Goal: Task Accomplishment & Management: Use online tool/utility

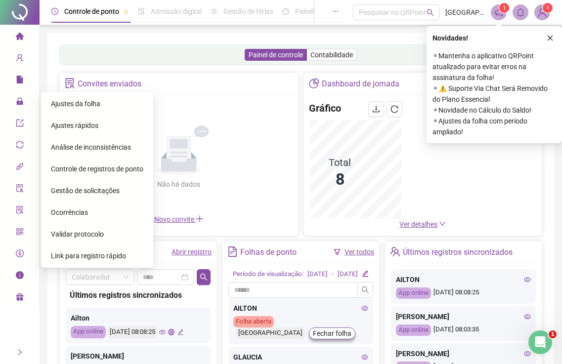
click at [83, 100] on span "Ajustes da folha" at bounding box center [75, 104] width 49 height 8
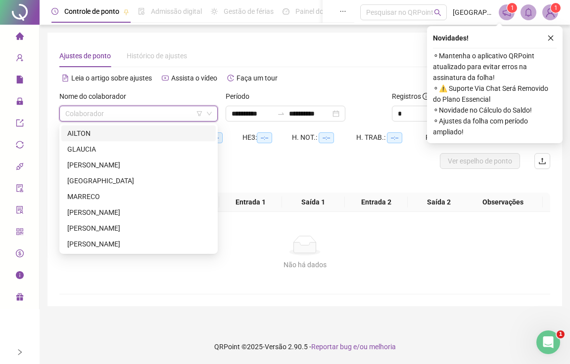
click at [133, 117] on input "search" at bounding box center [133, 113] width 137 height 15
drag, startPoint x: 84, startPoint y: 136, endPoint x: 135, endPoint y: 125, distance: 51.8
click at [84, 136] on div "AILTON" at bounding box center [138, 133] width 142 height 11
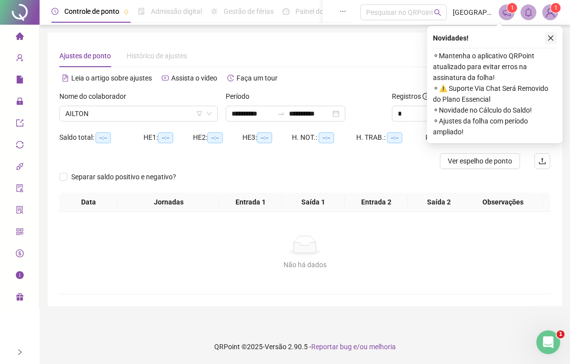
click at [551, 34] on button "button" at bounding box center [550, 38] width 12 height 12
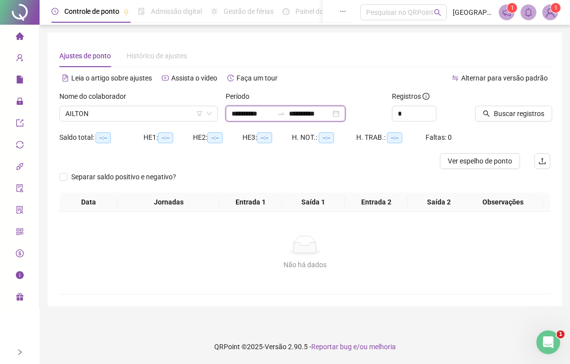
click at [243, 117] on input "**********" at bounding box center [252, 113] width 42 height 11
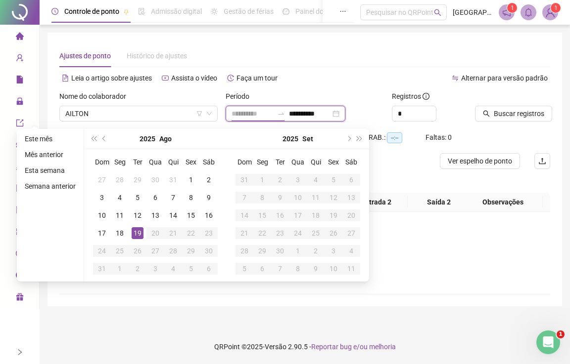
type input "**********"
click at [138, 236] on div "19" at bounding box center [138, 233] width 12 height 12
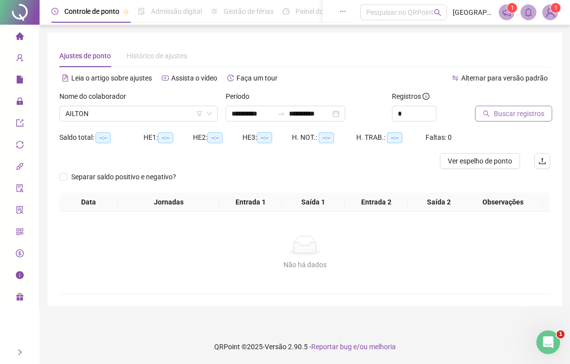
click at [511, 108] on span "Buscar registros" at bounding box center [519, 113] width 50 height 11
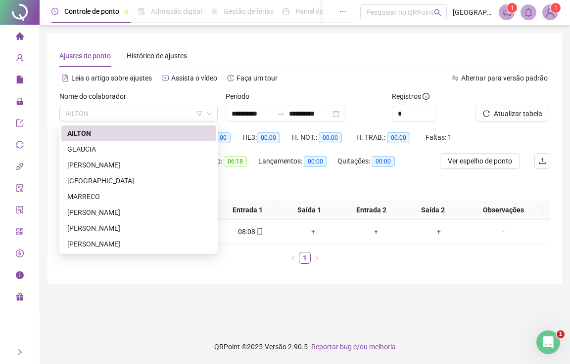
drag, startPoint x: 147, startPoint y: 111, endPoint x: 113, endPoint y: 126, distance: 37.4
click at [147, 111] on span "AILTON" at bounding box center [138, 113] width 146 height 15
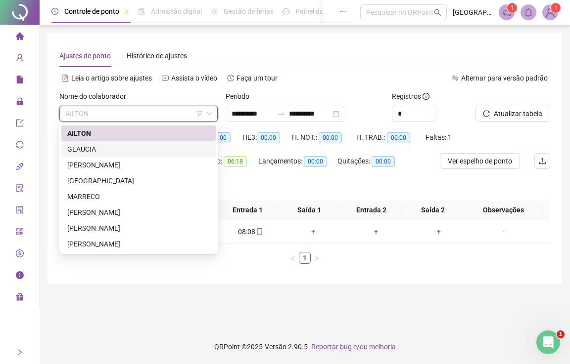
click at [74, 150] on div "GLAUCIA" at bounding box center [138, 149] width 142 height 11
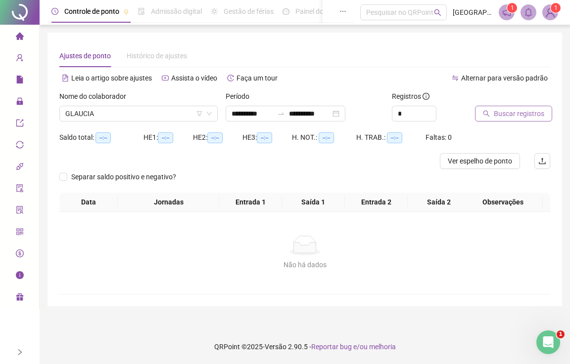
click at [508, 112] on span "Buscar registros" at bounding box center [519, 113] width 50 height 11
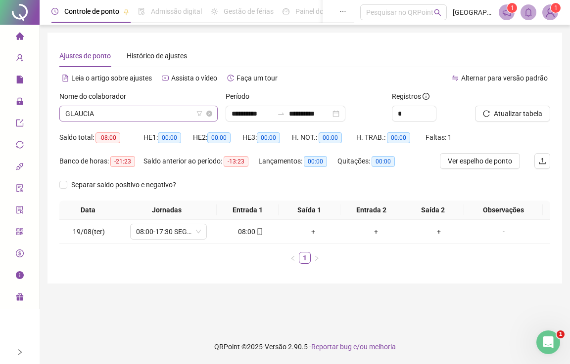
click at [90, 115] on span "GLAUCIA" at bounding box center [138, 113] width 146 height 15
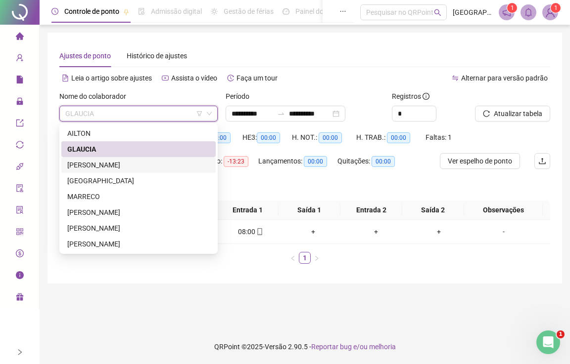
click at [85, 164] on div "[PERSON_NAME]" at bounding box center [138, 165] width 142 height 11
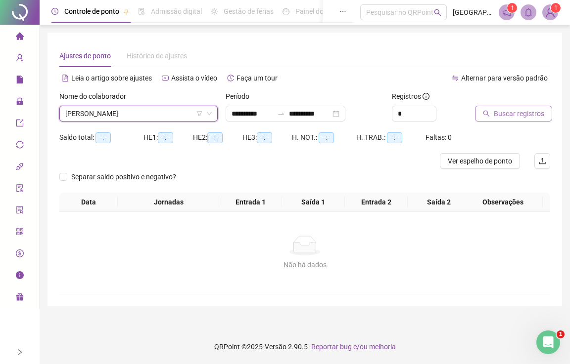
click at [502, 115] on span "Buscar registros" at bounding box center [519, 113] width 50 height 11
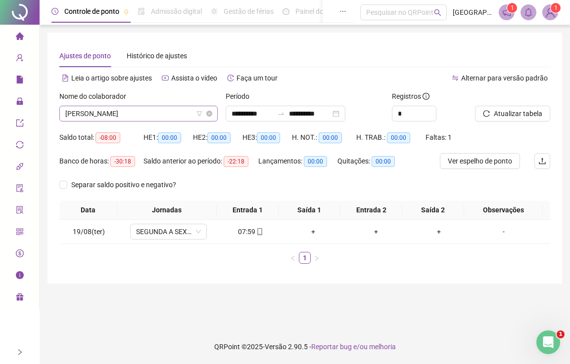
click at [129, 106] on div "[PERSON_NAME]" at bounding box center [138, 114] width 158 height 16
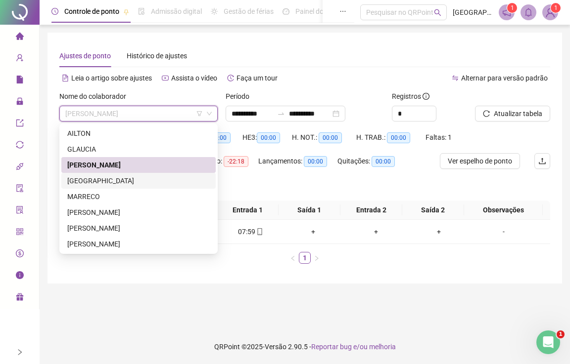
click at [80, 185] on div "[GEOGRAPHIC_DATA]" at bounding box center [138, 181] width 142 height 11
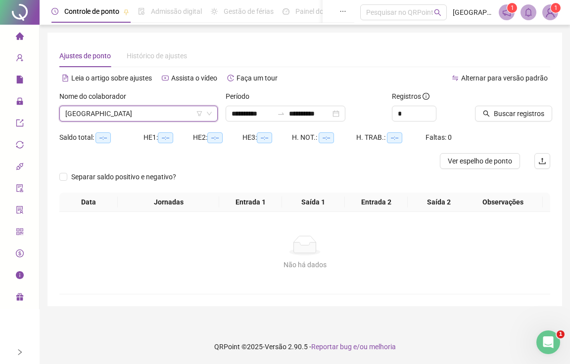
click at [104, 122] on div "Nome do colaborador [PERSON_NAME]" at bounding box center [138, 110] width 166 height 39
click at [82, 116] on span "[GEOGRAPHIC_DATA]" at bounding box center [138, 113] width 146 height 15
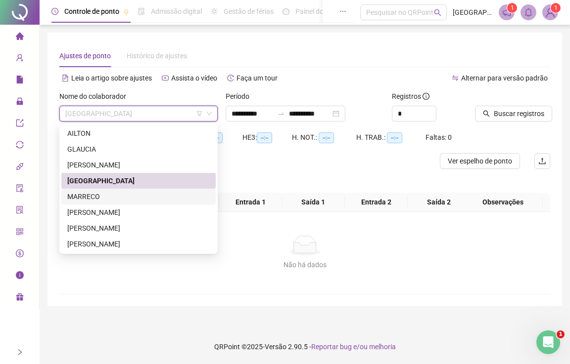
click at [82, 197] on div "MARRECO" at bounding box center [138, 196] width 142 height 11
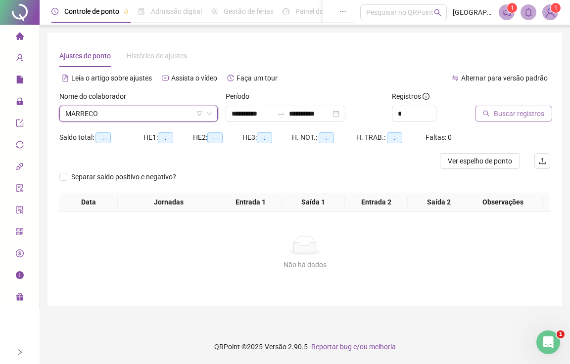
click at [521, 115] on span "Buscar registros" at bounding box center [519, 113] width 50 height 11
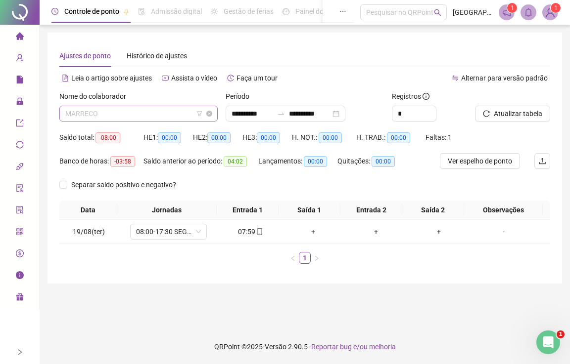
click at [106, 112] on span "MARRECO" at bounding box center [138, 113] width 146 height 15
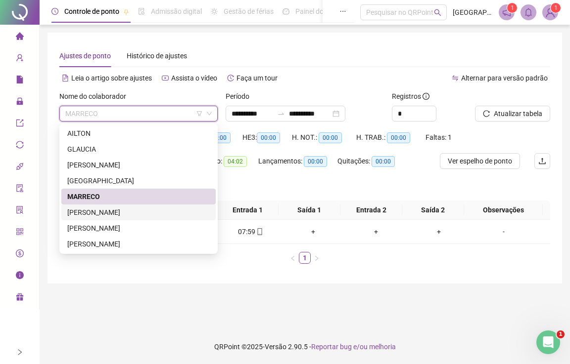
drag, startPoint x: 77, startPoint y: 213, endPoint x: 84, endPoint y: 212, distance: 6.5
click at [78, 213] on div "[PERSON_NAME]" at bounding box center [138, 212] width 142 height 11
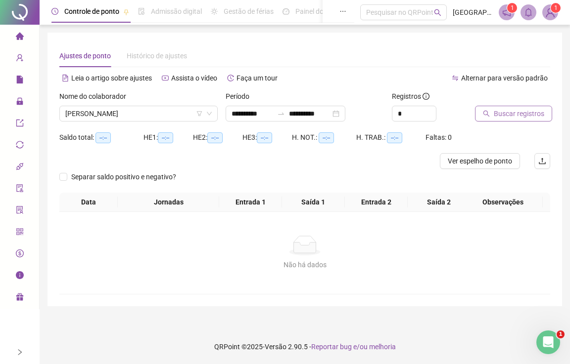
click at [506, 118] on span "Buscar registros" at bounding box center [519, 113] width 50 height 11
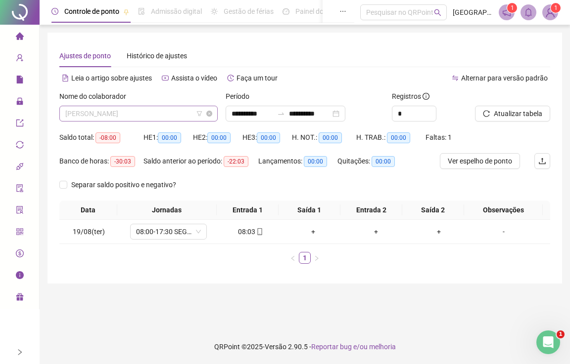
click at [98, 116] on span "[PERSON_NAME]" at bounding box center [138, 113] width 146 height 15
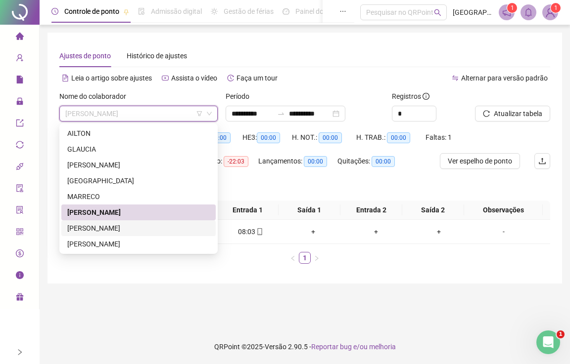
click at [73, 228] on div "[PERSON_NAME]" at bounding box center [138, 228] width 142 height 11
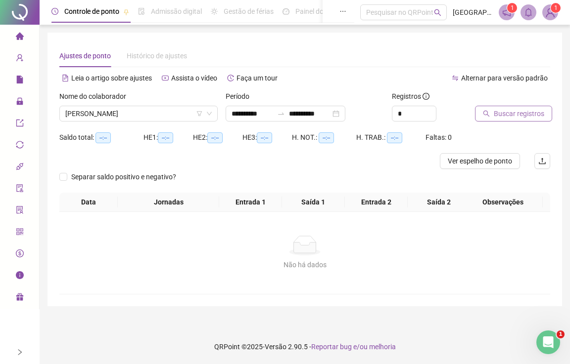
click at [511, 110] on span "Buscar registros" at bounding box center [519, 113] width 50 height 11
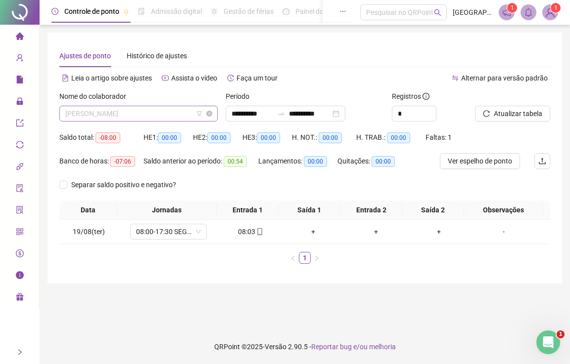
click at [85, 115] on span "[PERSON_NAME]" at bounding box center [138, 113] width 146 height 15
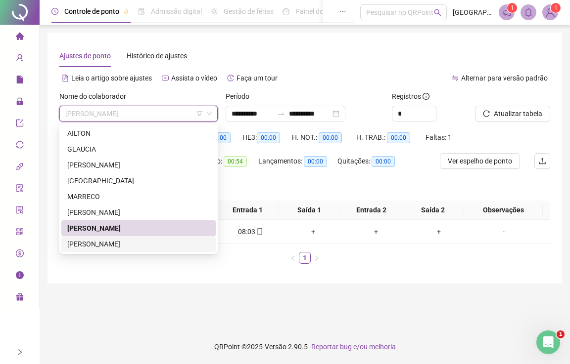
click at [79, 243] on div "[PERSON_NAME]" at bounding box center [138, 244] width 142 height 11
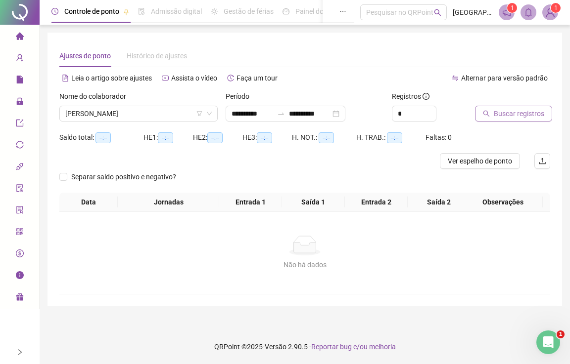
click at [511, 115] on span "Buscar registros" at bounding box center [519, 113] width 50 height 11
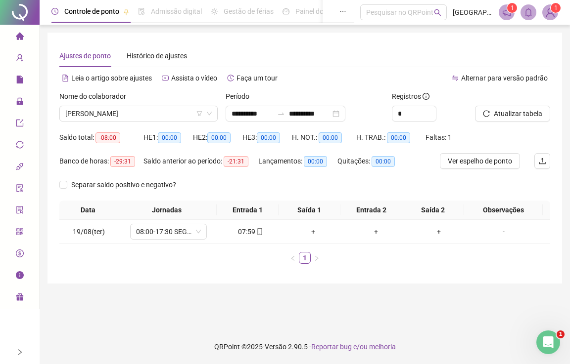
drag, startPoint x: 16, startPoint y: 36, endPoint x: 172, endPoint y: 1, distance: 160.0
click at [17, 36] on icon "home" at bounding box center [20, 36] width 8 height 8
